Goal: Task Accomplishment & Management: Use online tool/utility

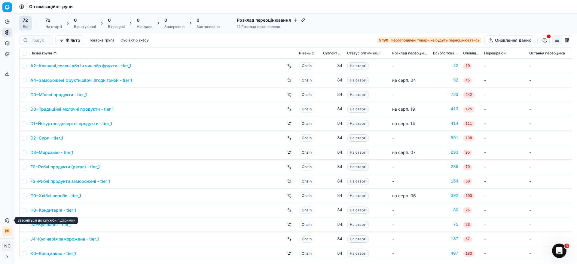
click at [6, 219] on icon at bounding box center [7, 220] width 5 height 5
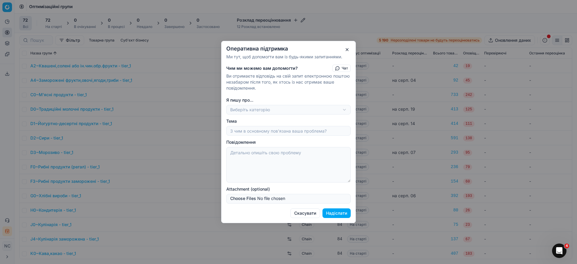
click at [347, 47] on button "button" at bounding box center [346, 49] width 7 height 7
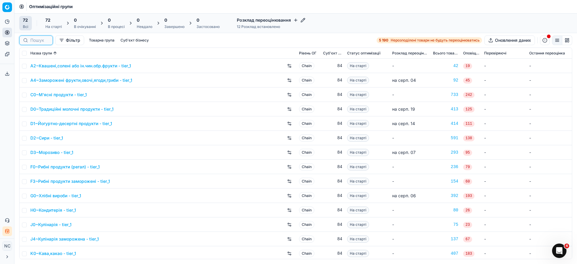
click at [43, 39] on input at bounding box center [39, 40] width 19 height 6
paste input "R0~Дитяче харчування"
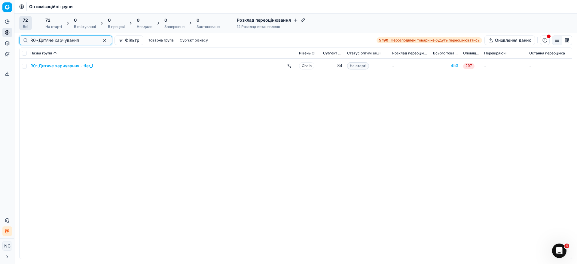
type input "R0~Дитяче харчування"
drag, startPoint x: 25, startPoint y: 66, endPoint x: 23, endPoint y: 74, distance: 7.3
click at [24, 66] on input "checkbox" at bounding box center [24, 66] width 5 height 5
checkbox input "true"
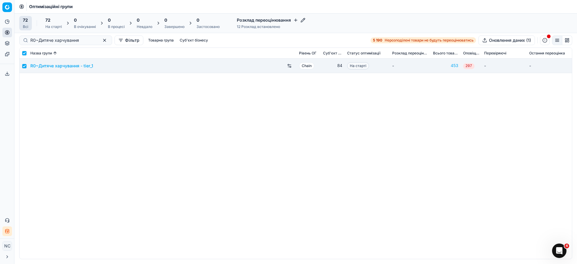
click at [53, 21] on div "72" at bounding box center [53, 20] width 17 height 6
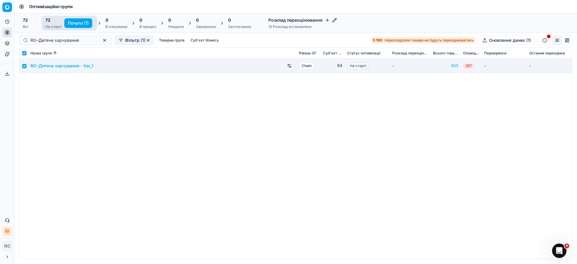
click at [77, 23] on button "Почати (1)" at bounding box center [78, 23] width 28 height 10
checkbox input "false"
